Goal: Transaction & Acquisition: Purchase product/service

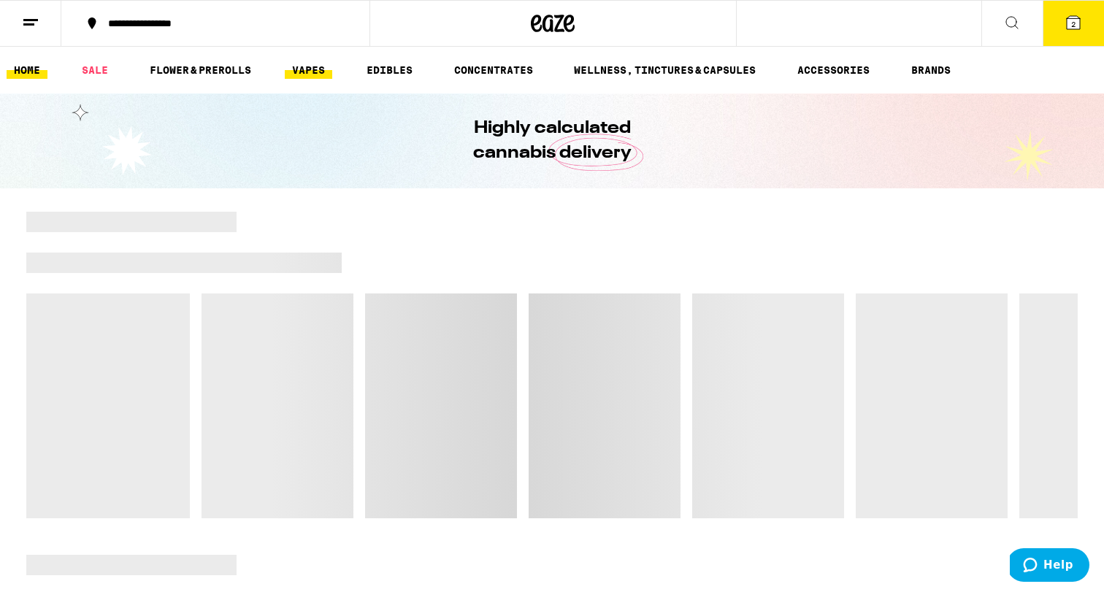
click at [315, 69] on link "VAPES" at bounding box center [308, 70] width 47 height 18
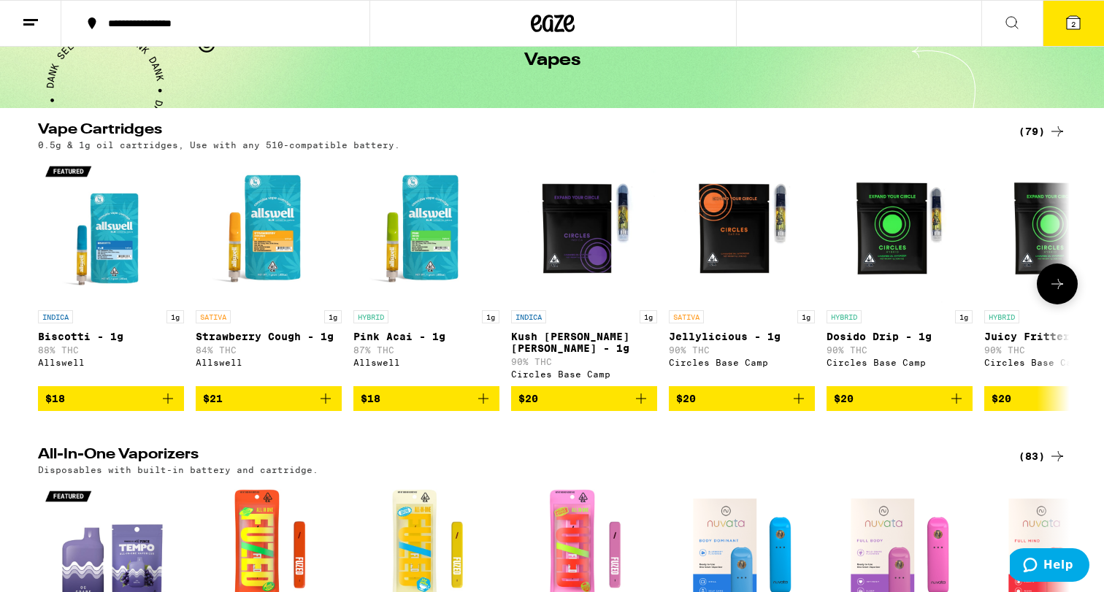
scroll to position [69, 0]
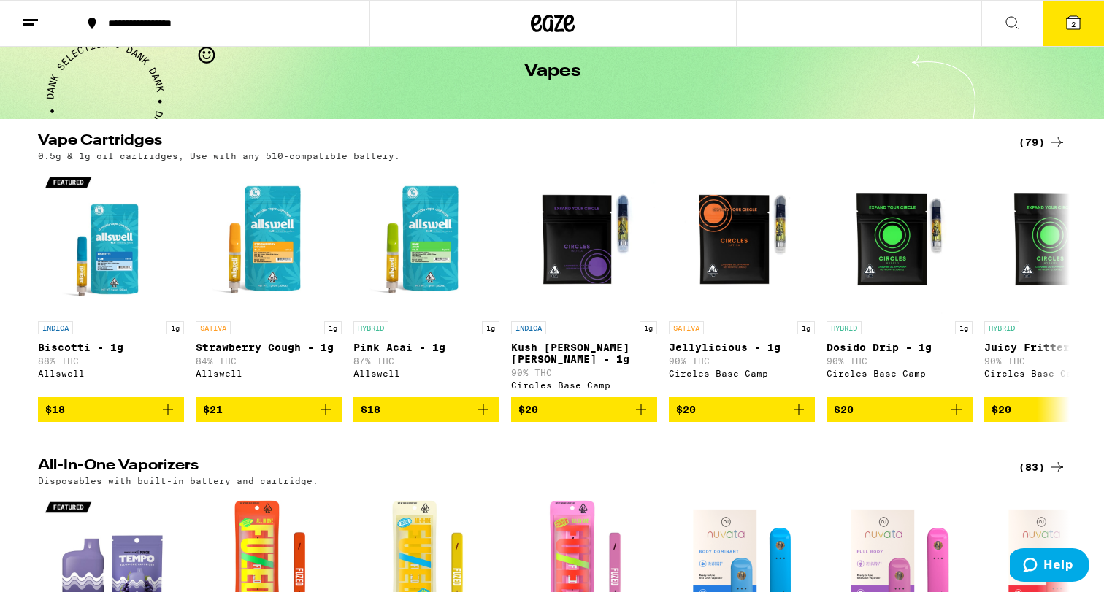
click at [1056, 148] on icon at bounding box center [1058, 143] width 18 height 18
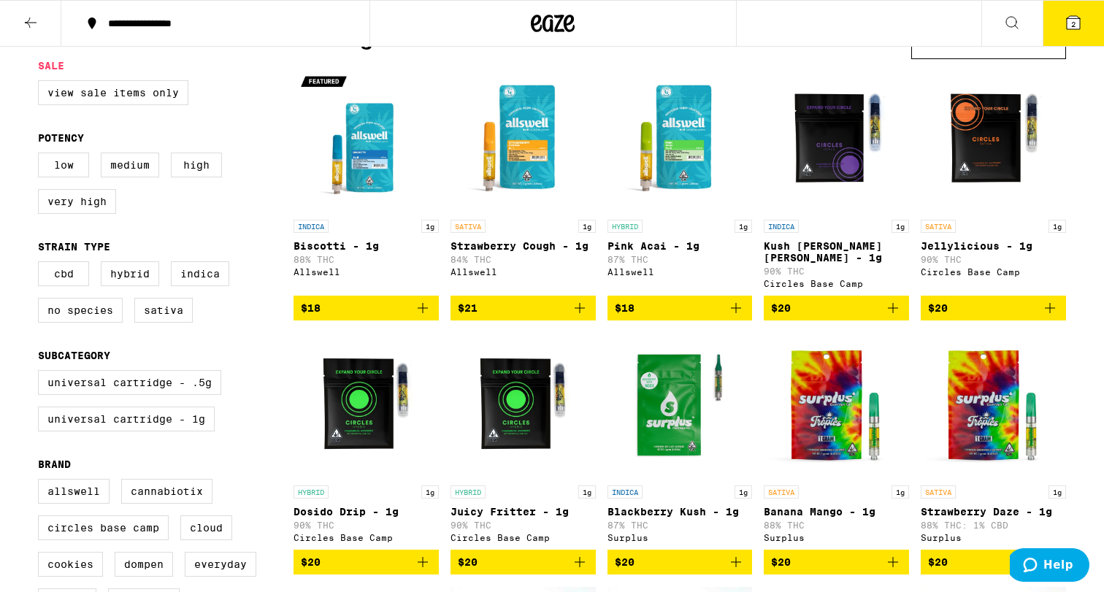
scroll to position [127, 0]
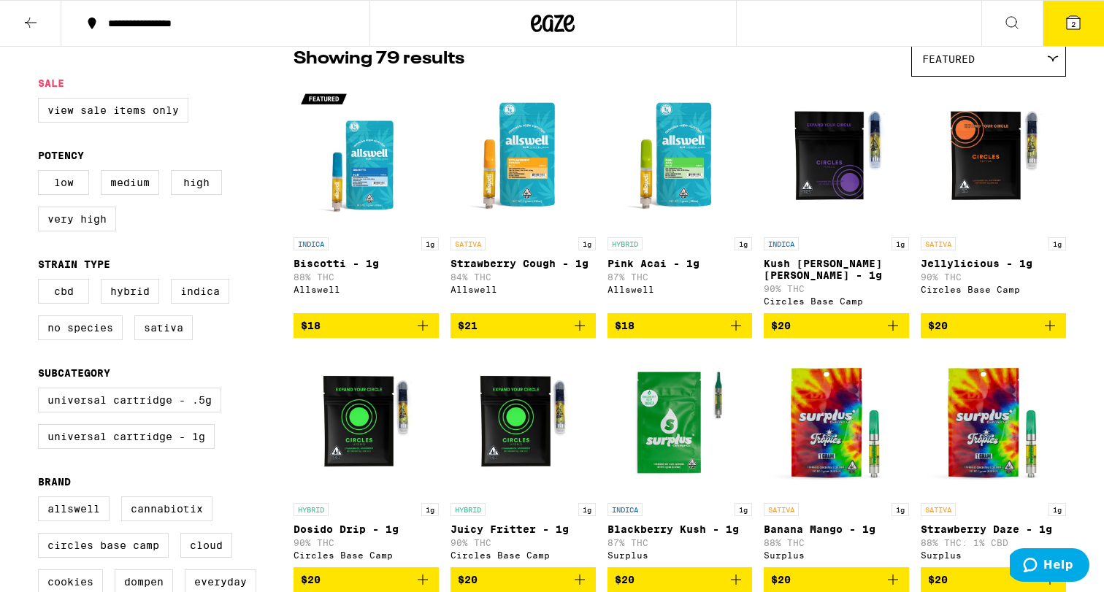
click at [979, 68] on div "Featured" at bounding box center [988, 59] width 153 height 34
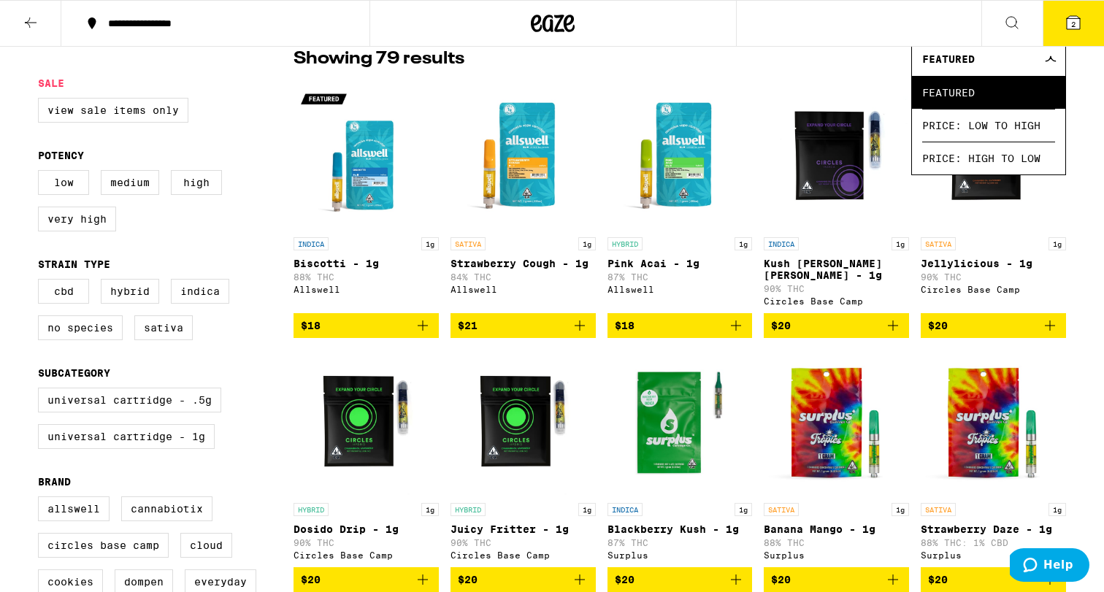
click at [646, 77] on div "Showing 79 results Featured Featured Price: Low to High Price: High to Low" at bounding box center [680, 59] width 773 height 36
click at [984, 169] on span "Price: High to Low" at bounding box center [988, 158] width 133 height 33
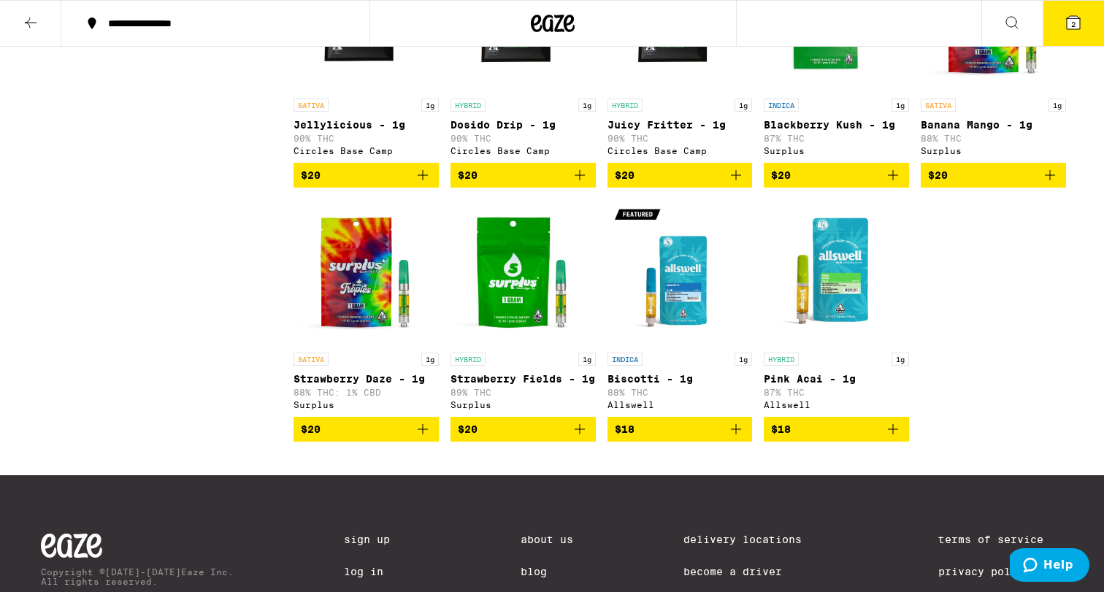
scroll to position [4269, 0]
